Goal: Information Seeking & Learning: Learn about a topic

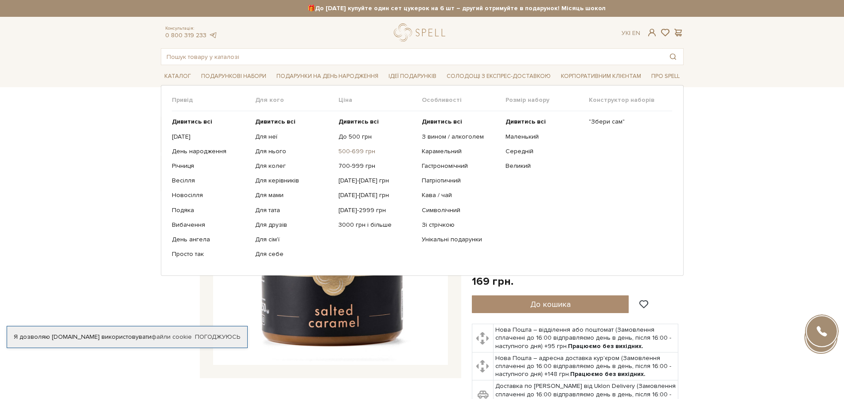
click at [365, 152] on link "500-699 грн" at bounding box center [377, 152] width 77 height 8
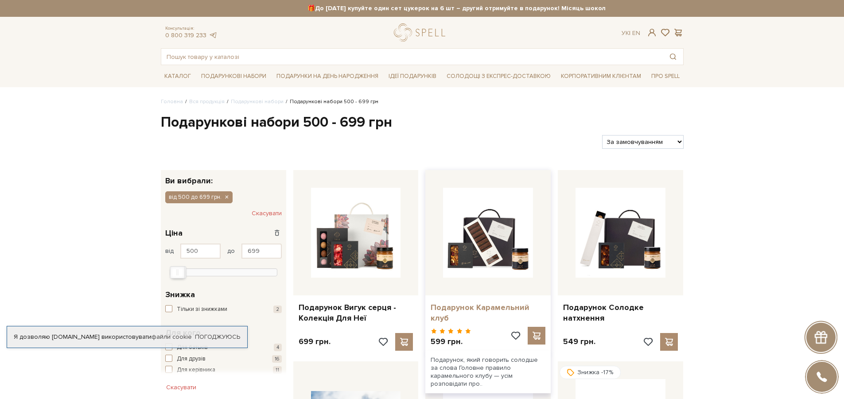
click at [498, 312] on link "Подарунок Карамельний клуб" at bounding box center [488, 313] width 115 height 21
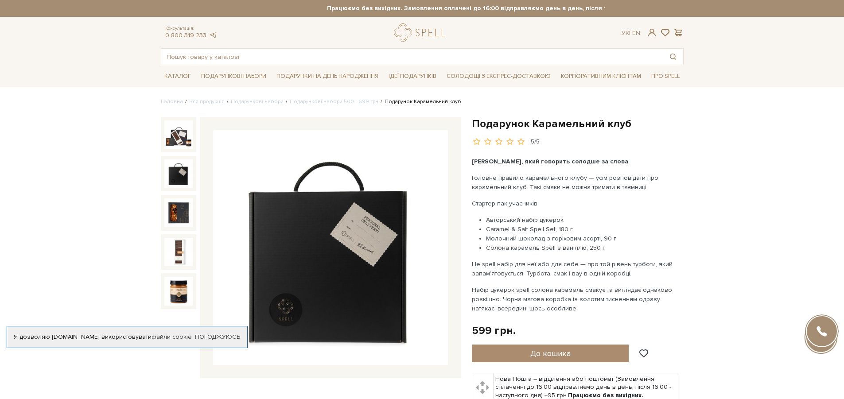
click at [177, 177] on img at bounding box center [178, 174] width 28 height 28
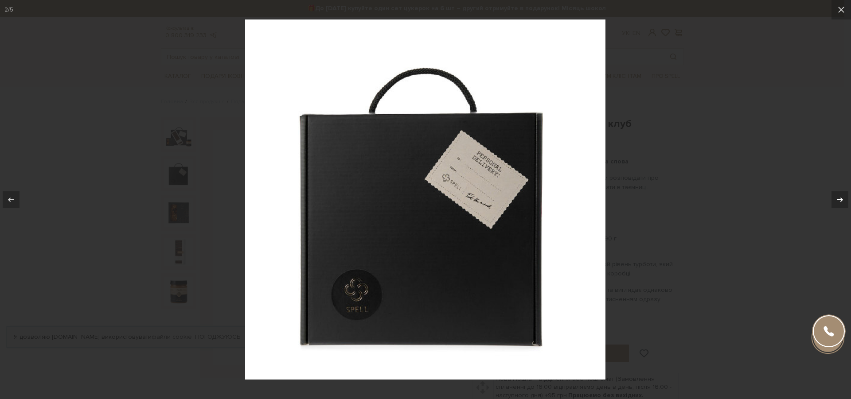
click at [839, 198] on icon at bounding box center [840, 200] width 11 height 11
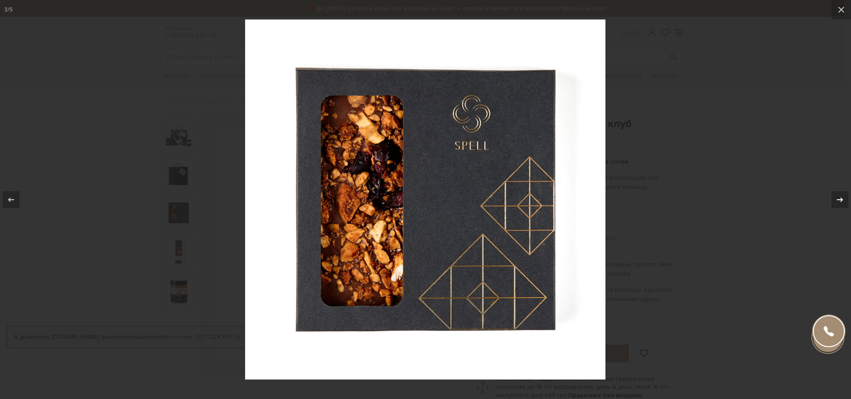
click at [839, 198] on icon at bounding box center [840, 200] width 11 height 11
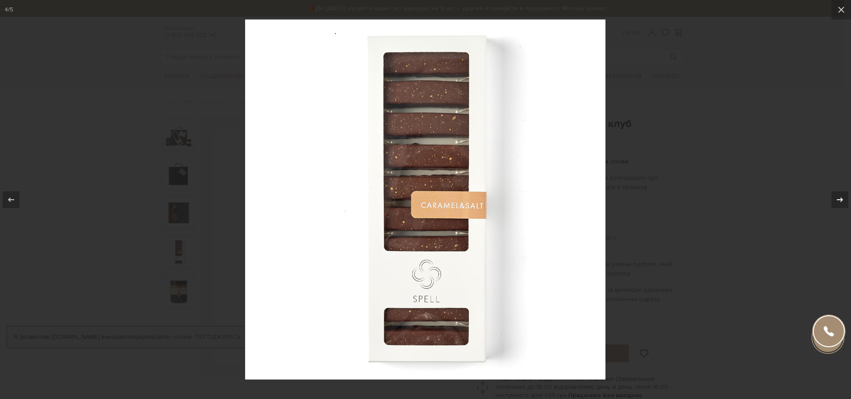
click at [839, 198] on icon at bounding box center [840, 200] width 11 height 11
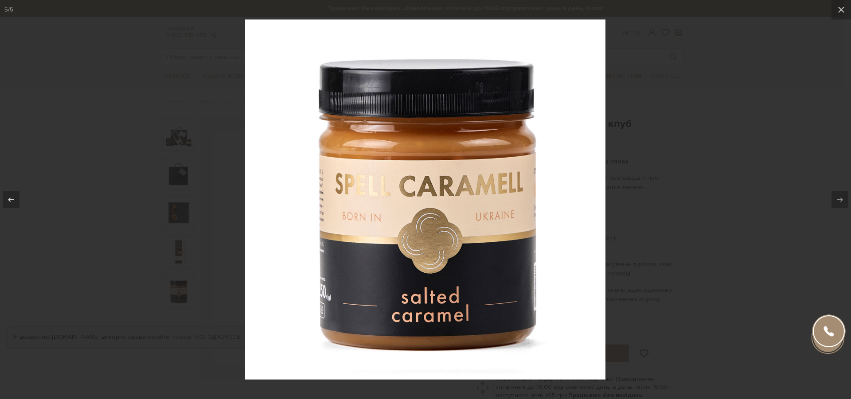
click at [839, 198] on div "5 / 5" at bounding box center [425, 199] width 851 height 399
click at [841, 7] on icon at bounding box center [841, 9] width 11 height 11
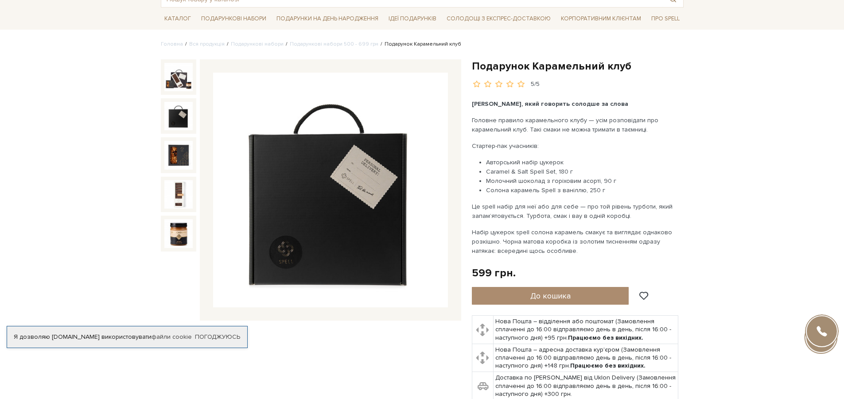
scroll to position [60, 0]
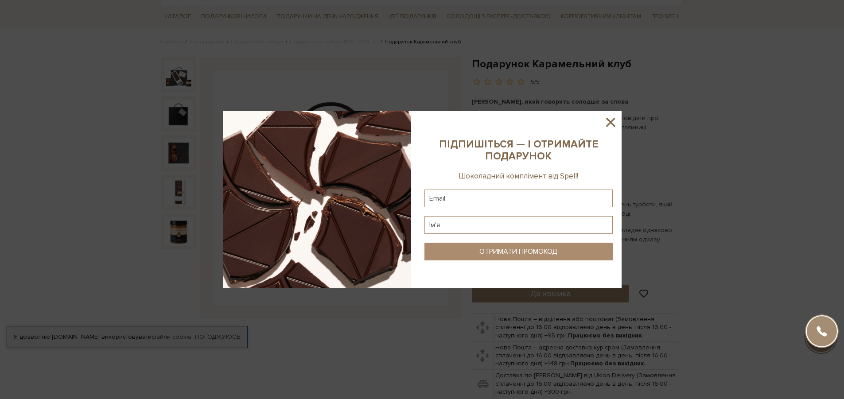
click at [613, 116] on icon at bounding box center [610, 122] width 15 height 15
